Goal: Check status: Check status

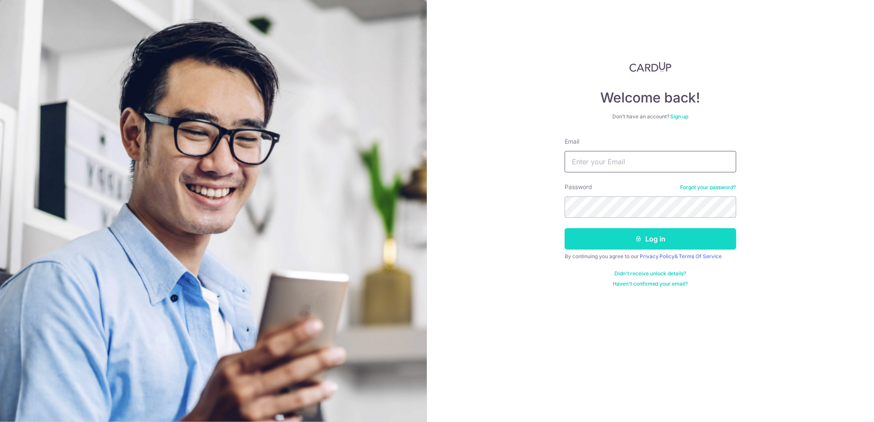
type input "[PERSON_NAME][EMAIL_ADDRESS][PERSON_NAME][DOMAIN_NAME]"
click at [608, 236] on button "Log in" at bounding box center [651, 238] width 172 height 21
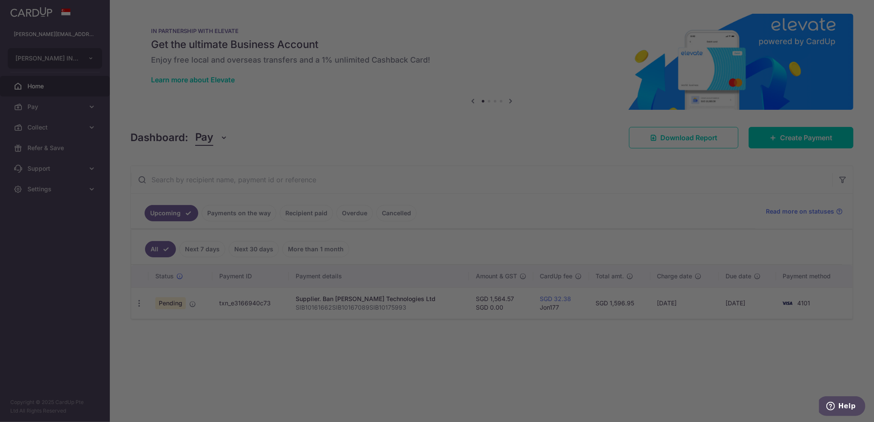
click at [238, 210] on body "jon.bong@jeb-int.co JEB INNOVATIONS TECHNOLOGIES PTE. LTD. Add new company JEB …" at bounding box center [437, 211] width 874 height 422
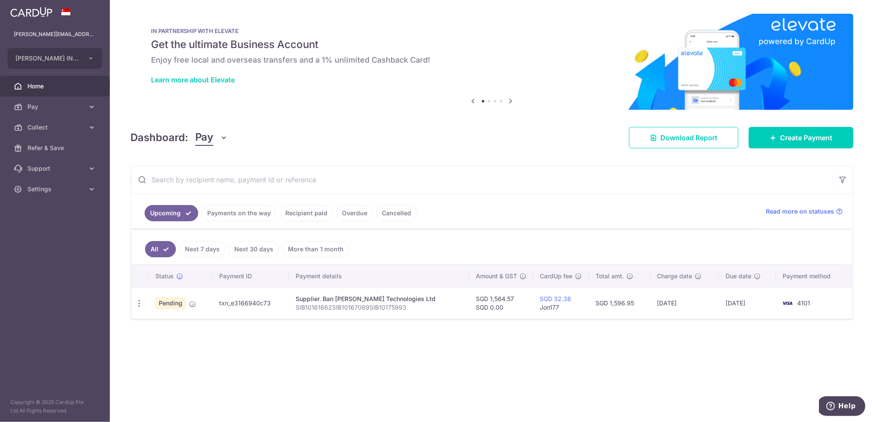
click at [252, 219] on link "Payments on the way" at bounding box center [239, 213] width 75 height 16
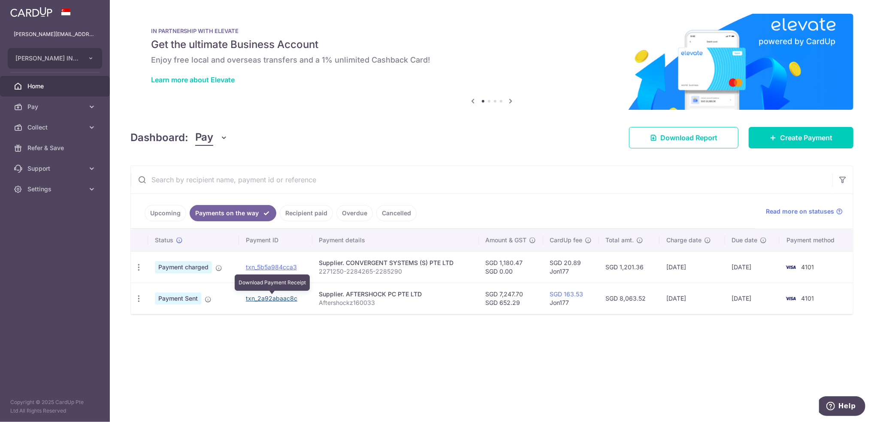
click at [254, 295] on link "txn_2a92abaac8c" at bounding box center [271, 298] width 51 height 7
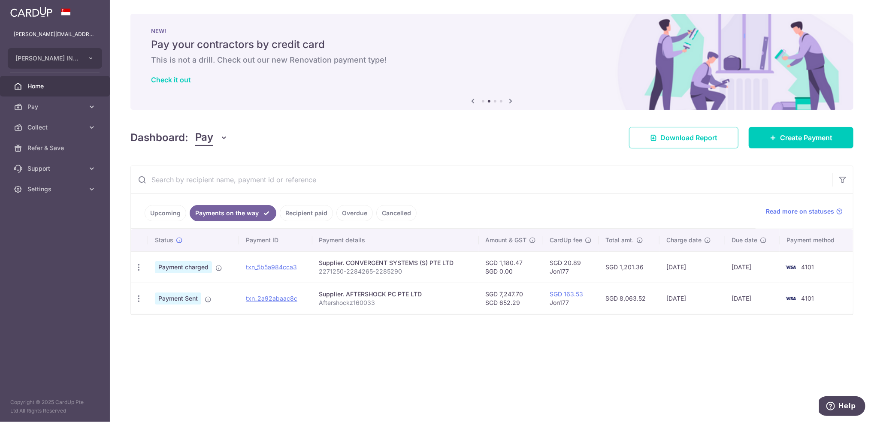
click at [80, 92] on link "Home" at bounding box center [55, 86] width 110 height 21
